Goal: Task Accomplishment & Management: Use online tool/utility

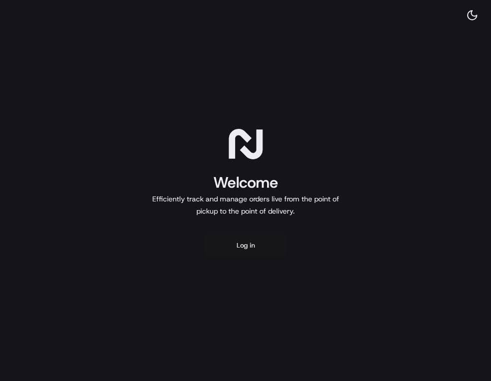
click at [249, 250] on button "Log in" at bounding box center [245, 245] width 81 height 24
